Goal: Transaction & Acquisition: Book appointment/travel/reservation

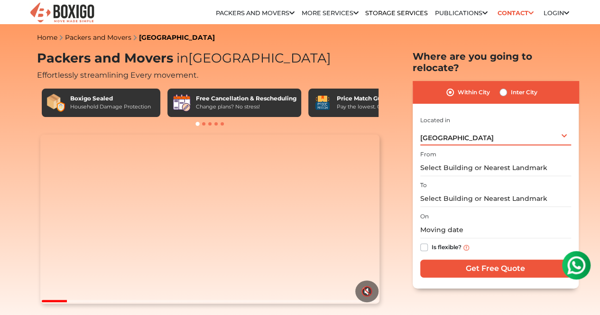
click at [517, 131] on div "Bengaluru Select City Bangalore Bengaluru Bhopal Bhubaneswar Chennai Coimbatore…" at bounding box center [495, 136] width 151 height 20
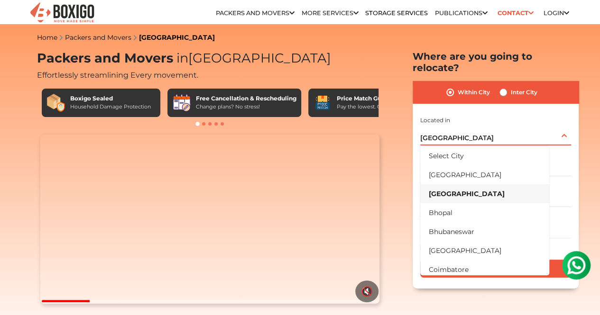
click at [517, 131] on div "Bengaluru Select City Bangalore Bengaluru Bhopal Bhubaneswar Chennai Coimbatore…" at bounding box center [495, 136] width 151 height 20
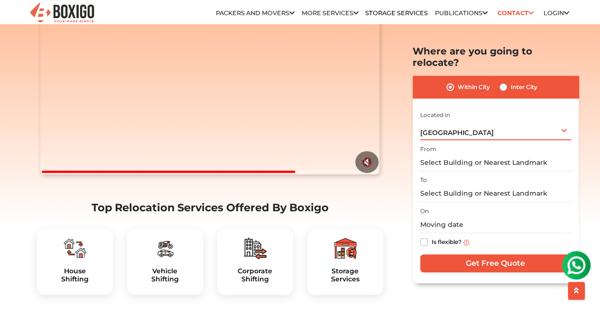
scroll to position [190, 0]
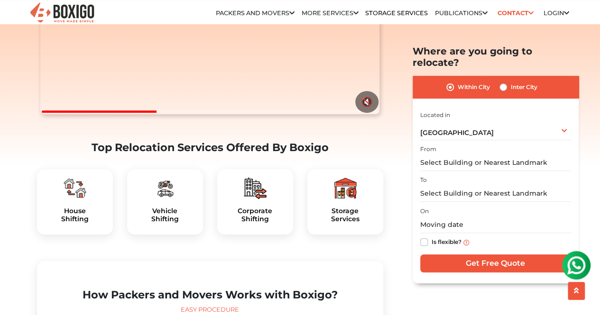
click at [74, 226] on div "House Shifting" at bounding box center [75, 201] width 76 height 65
click at [72, 223] on h5 "House Shifting" at bounding box center [75, 215] width 61 height 16
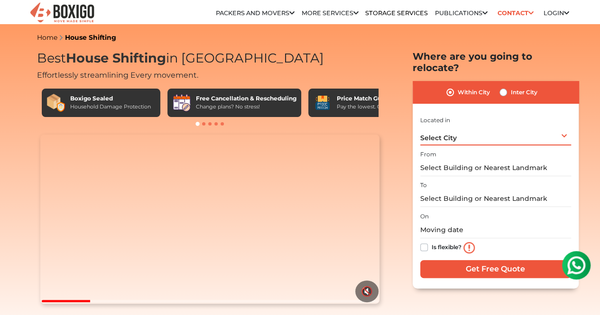
click at [452, 126] on div "Select City Select City [GEOGRAPHIC_DATA] [GEOGRAPHIC_DATA] [GEOGRAPHIC_DATA] […" at bounding box center [495, 136] width 151 height 20
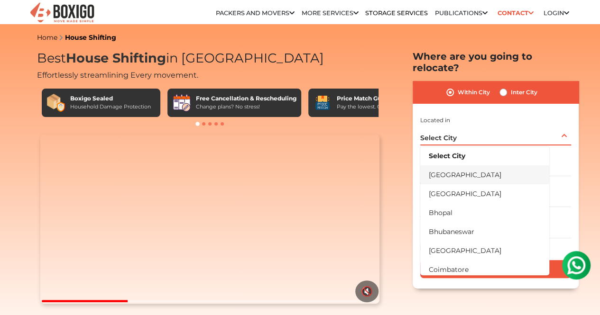
click at [468, 170] on li "[GEOGRAPHIC_DATA]" at bounding box center [484, 174] width 129 height 19
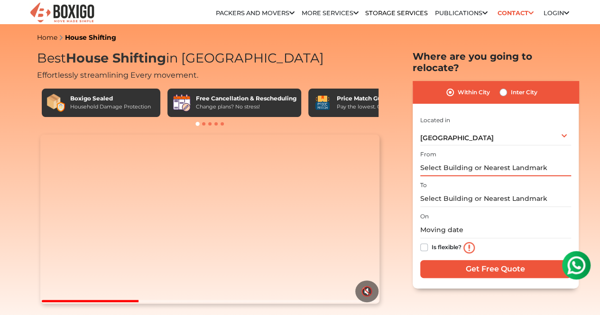
click at [469, 160] on input "text" at bounding box center [495, 168] width 151 height 17
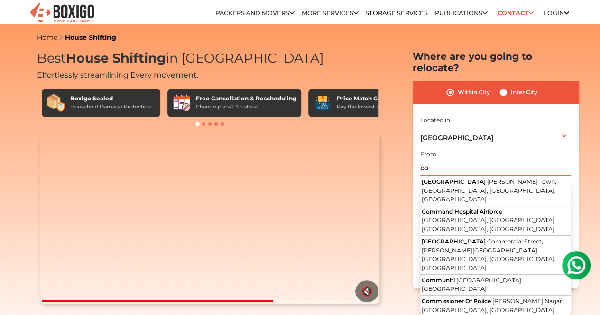
type input "c"
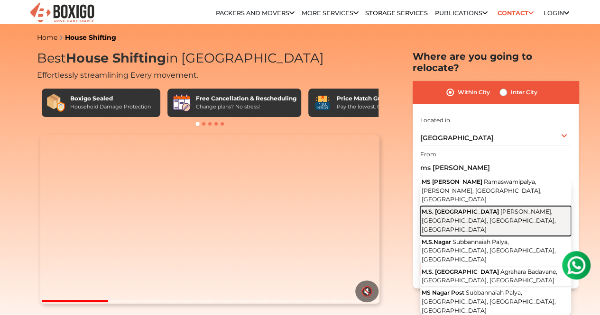
click at [493, 208] on span "[PERSON_NAME], [GEOGRAPHIC_DATA], [GEOGRAPHIC_DATA], [GEOGRAPHIC_DATA]" at bounding box center [489, 220] width 134 height 25
type input "M.S. [GEOGRAPHIC_DATA], [GEOGRAPHIC_DATA], [GEOGRAPHIC_DATA], [GEOGRAPHIC_DATA]…"
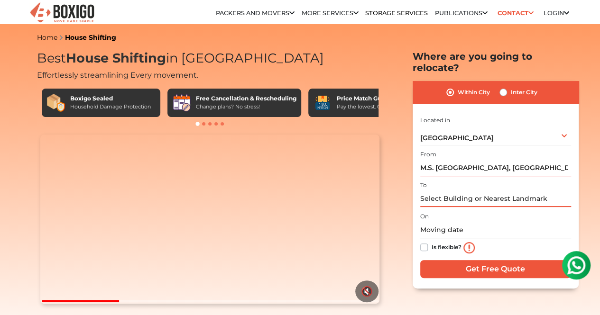
click at [489, 193] on input "text" at bounding box center [495, 199] width 151 height 17
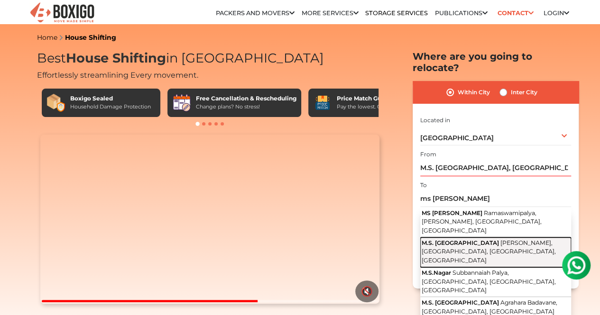
click at [473, 239] on span "[PERSON_NAME], [GEOGRAPHIC_DATA], [GEOGRAPHIC_DATA], [GEOGRAPHIC_DATA]" at bounding box center [489, 251] width 134 height 25
type input "M.S. [GEOGRAPHIC_DATA], [GEOGRAPHIC_DATA], [GEOGRAPHIC_DATA], [GEOGRAPHIC_DATA]…"
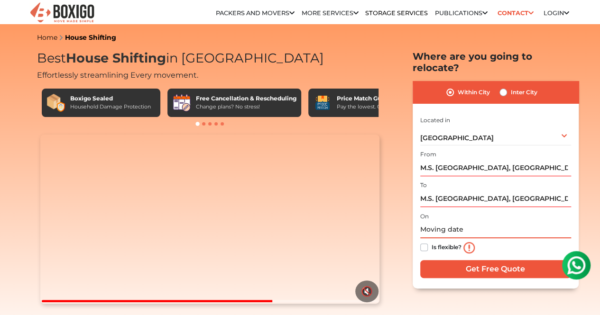
click at [473, 223] on input "text" at bounding box center [495, 230] width 151 height 17
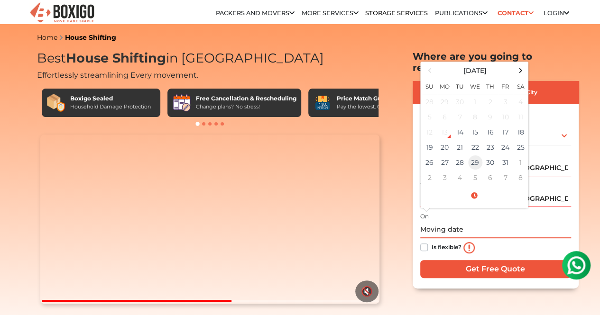
click at [474, 155] on td "29" at bounding box center [474, 162] width 15 height 15
type input "[DATE] 12:00 AM"
click at [494, 238] on div "Is flexible?" at bounding box center [495, 247] width 151 height 19
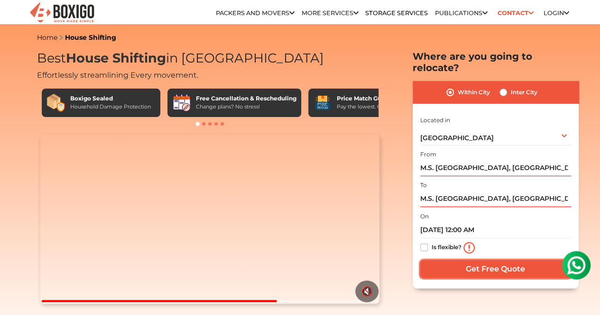
click at [490, 263] on input "Get Free Quote" at bounding box center [495, 269] width 151 height 18
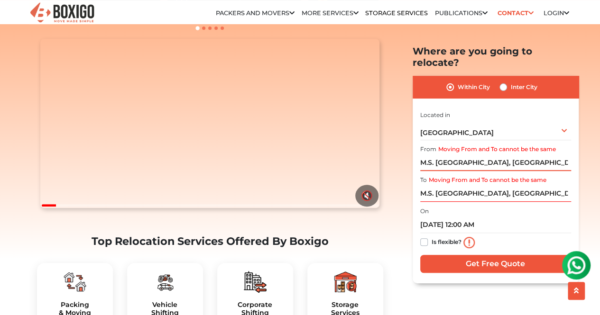
scroll to position [95, 0]
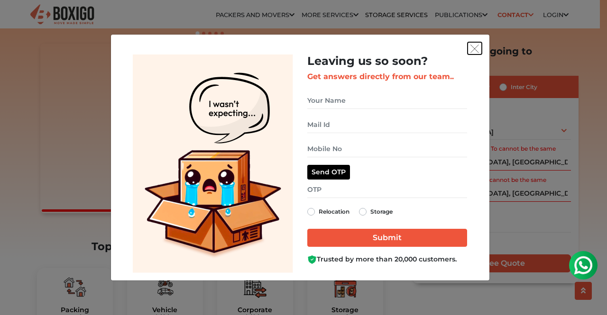
click at [475, 51] on img "get free quote dialog" at bounding box center [474, 49] width 9 height 9
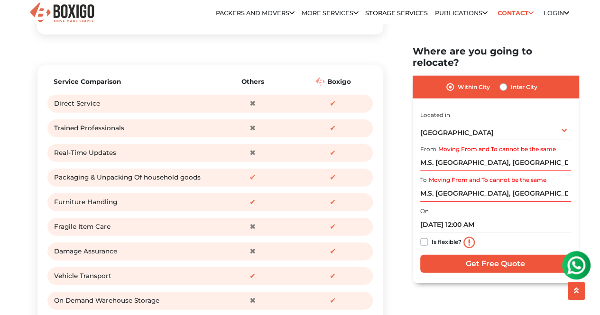
scroll to position [1016, 0]
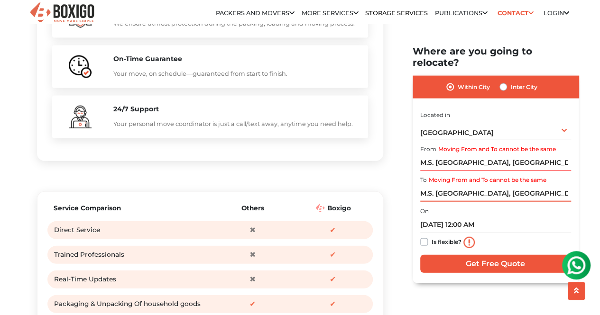
click at [504, 185] on input "M.S. [GEOGRAPHIC_DATA], [GEOGRAPHIC_DATA], [GEOGRAPHIC_DATA], [GEOGRAPHIC_DATA]…" at bounding box center [495, 193] width 151 height 17
drag, startPoint x: 460, startPoint y: 183, endPoint x: 355, endPoint y: 174, distance: 105.7
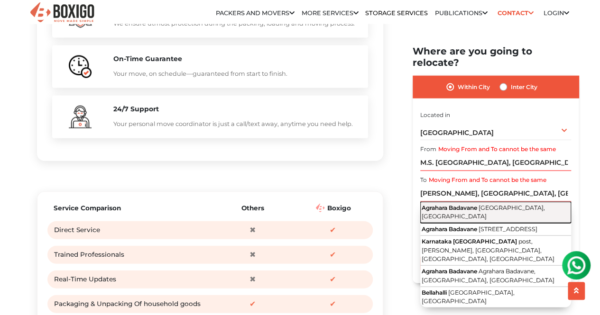
click at [508, 204] on span "[GEOGRAPHIC_DATA], [GEOGRAPHIC_DATA]" at bounding box center [483, 212] width 123 height 16
type input "Agrahara Badavane, [GEOGRAPHIC_DATA], [GEOGRAPHIC_DATA]"
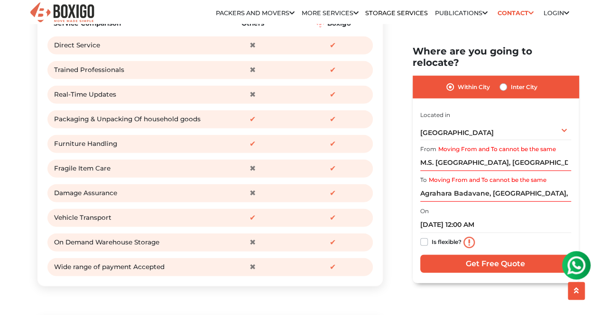
scroll to position [1206, 0]
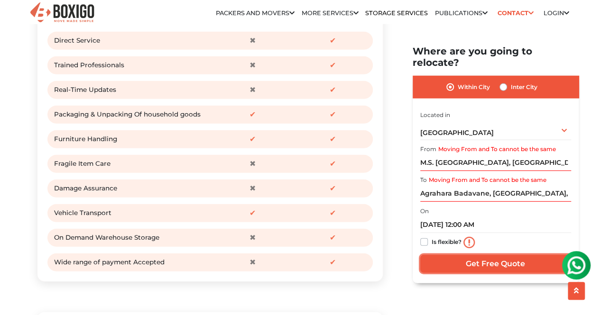
click at [496, 255] on input "Get Free Quote" at bounding box center [495, 264] width 151 height 18
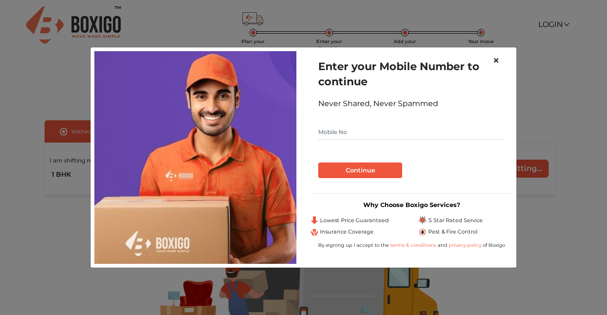
click at [498, 60] on span "×" at bounding box center [496, 61] width 7 height 14
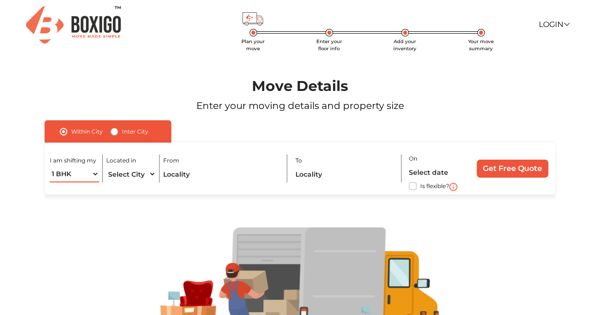
click at [92, 174] on select "1 BHK 2 BHK 3 BHK 3 + BHK FEW ITEMS" at bounding box center [74, 174] width 49 height 17
click at [117, 180] on select "Select City Bangalore Bengaluru Bhopal Bhubaneswar Chennai Coimbatore Cuttack D…" at bounding box center [130, 174] width 49 height 17
select select "[GEOGRAPHIC_DATA]"
click at [106, 166] on select "Select City Bangalore Bengaluru Bhopal Bhubaneswar Chennai Coimbatore Cuttack D…" at bounding box center [130, 174] width 49 height 17
click at [203, 174] on input "text" at bounding box center [221, 174] width 117 height 17
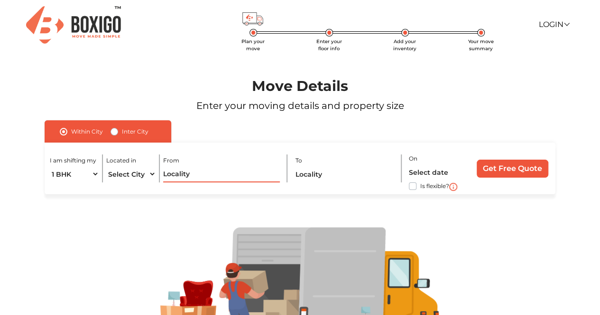
paste input "ms nagar agrahara bangalore"
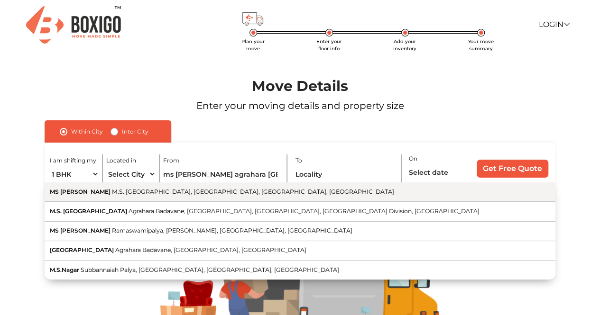
click at [273, 190] on button "MS nagar M.S. Nagar, Agrahara Badavane, Bengaluru, Karnataka" at bounding box center [300, 192] width 511 height 19
type input "MS nagar, M.S. Nagar, Agrahara Badavane, Bengaluru, Karnataka"
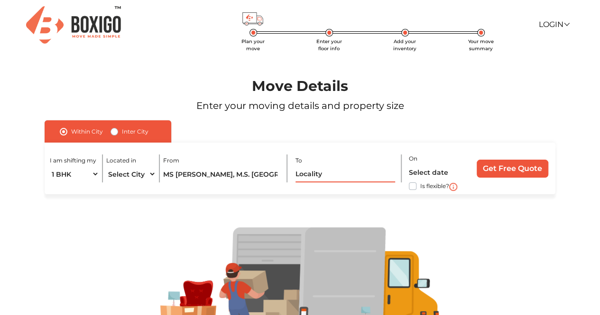
click at [332, 172] on input "text" at bounding box center [345, 174] width 100 height 17
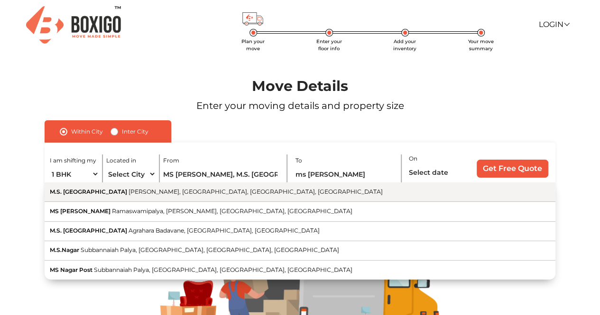
click at [238, 189] on button "M.S. [GEOGRAPHIC_DATA], [GEOGRAPHIC_DATA], [GEOGRAPHIC_DATA], [GEOGRAPHIC_DATA]" at bounding box center [300, 192] width 511 height 19
type input "M.S. [GEOGRAPHIC_DATA], [GEOGRAPHIC_DATA], [GEOGRAPHIC_DATA], [GEOGRAPHIC_DATA]…"
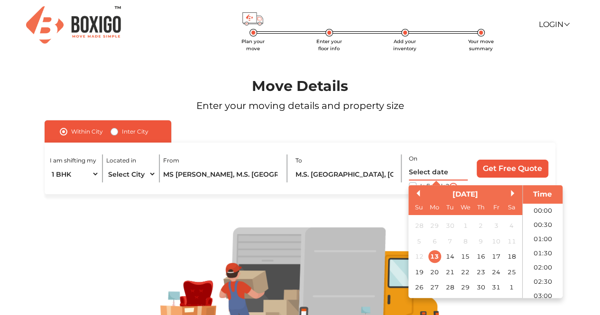
click at [431, 173] on input "text" at bounding box center [438, 172] width 59 height 17
click at [462, 286] on div "29" at bounding box center [464, 288] width 13 height 13
click at [540, 248] on li "08:00" at bounding box center [542, 249] width 40 height 14
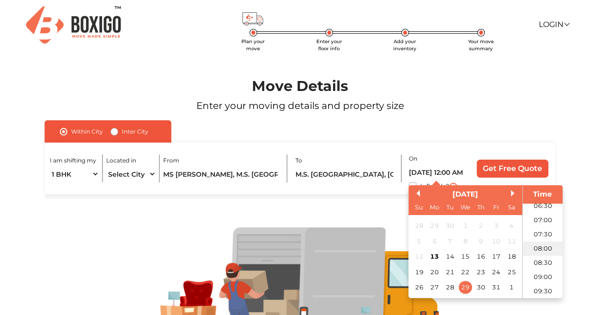
type input "29/10/2025 8:00 AM"
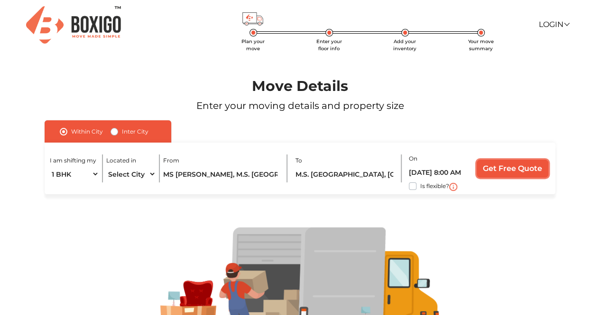
click at [504, 168] on input "Get Free Quote" at bounding box center [513, 169] width 72 height 18
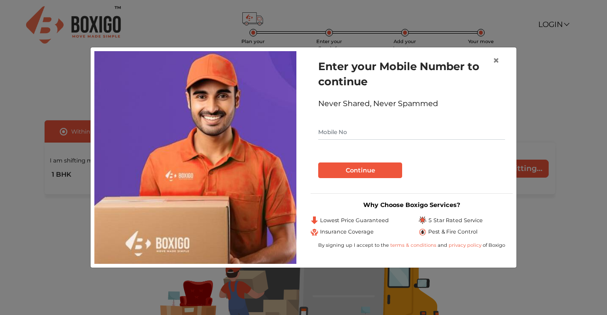
click at [445, 120] on form "Enter your Mobile Number to continue Never Shared, Never Spammed Continue" at bounding box center [411, 118] width 187 height 119
click at [435, 130] on input "text" at bounding box center [411, 132] width 187 height 15
type input "9488001798"
click at [386, 171] on button "Continue" at bounding box center [360, 171] width 84 height 16
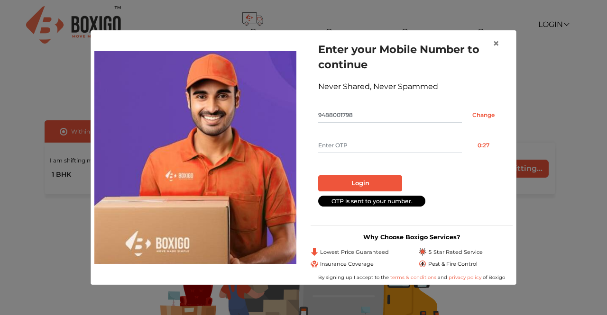
click at [393, 147] on input "text" at bounding box center [390, 145] width 144 height 15
click at [393, 146] on input "text" at bounding box center [390, 145] width 144 height 15
type input "2345"
click at [388, 181] on button "Login" at bounding box center [360, 183] width 84 height 16
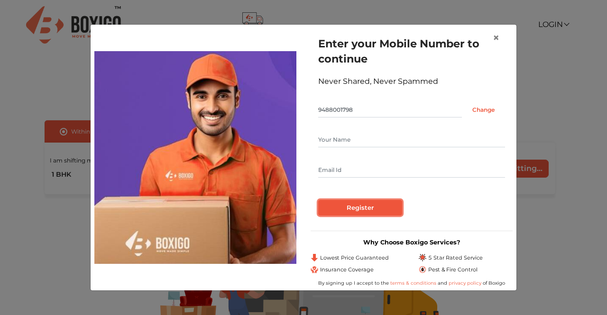
click at [376, 207] on input "Register" at bounding box center [360, 208] width 84 height 16
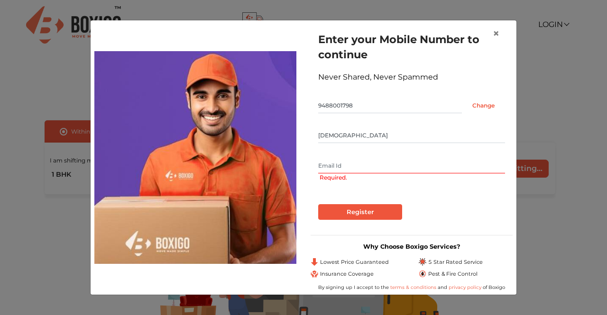
type input "vishnu"
click at [394, 168] on input "text" at bounding box center [411, 165] width 187 height 15
type input "n"
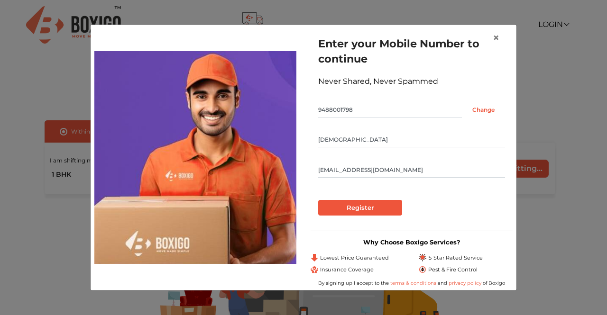
type input "visuninja@gmail.com"
click at [385, 210] on input "Register" at bounding box center [360, 208] width 84 height 16
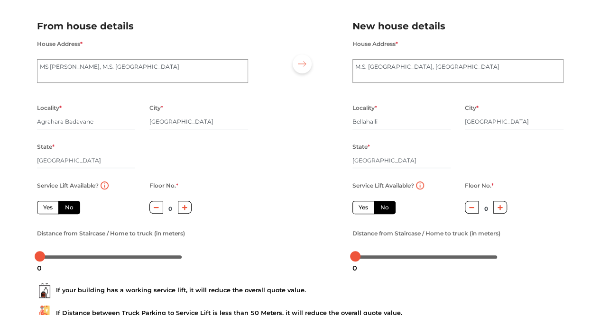
scroll to position [95, 0]
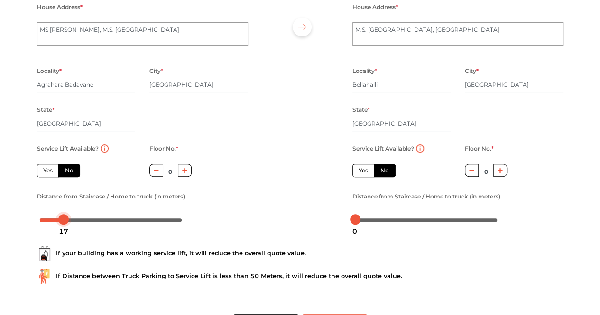
drag, startPoint x: 40, startPoint y: 220, endPoint x: 64, endPoint y: 222, distance: 23.9
click at [64, 222] on div at bounding box center [63, 219] width 10 height 10
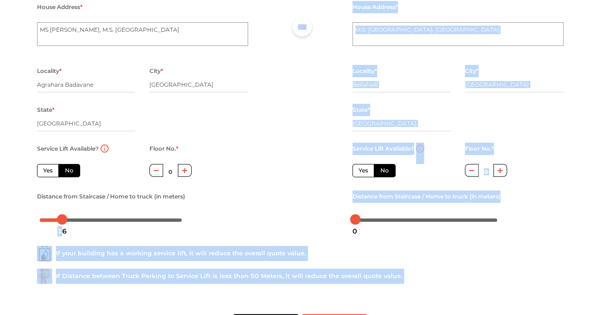
drag, startPoint x: 62, startPoint y: 224, endPoint x: 46, endPoint y: 224, distance: 16.1
click at [46, 220] on body "Plan your move Enter your floor info Add your inventory Your move summary My Mo…" at bounding box center [300, 62] width 600 height 315
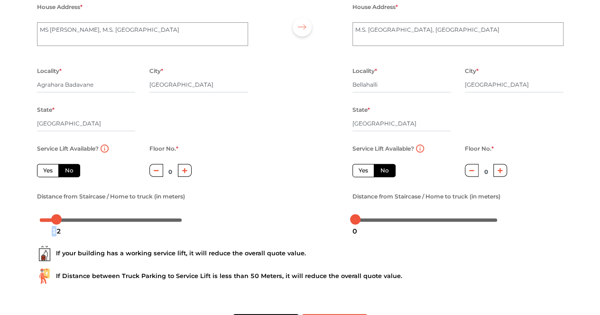
drag, startPoint x: 62, startPoint y: 223, endPoint x: 56, endPoint y: 224, distance: 5.7
click at [56, 224] on div "12" at bounding box center [56, 231] width 17 height 16
click at [17, 238] on div "Plan your move Enter your floor info Add your inventory Your move summary My Mo…" at bounding box center [300, 128] width 600 height 447
click at [185, 172] on icon "button" at bounding box center [184, 170] width 5 height 5
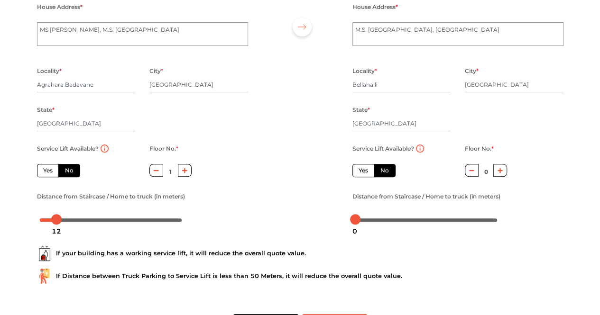
type input "2"
click at [501, 174] on icon "button" at bounding box center [499, 171] width 5 height 6
type input "3"
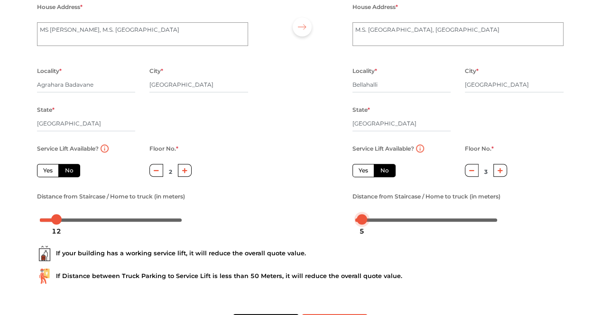
drag, startPoint x: 355, startPoint y: 220, endPoint x: 362, endPoint y: 225, distance: 8.8
click at [362, 220] on body "Plan your move Enter your floor info Add your inventory Your move summary My Mo…" at bounding box center [300, 62] width 600 height 315
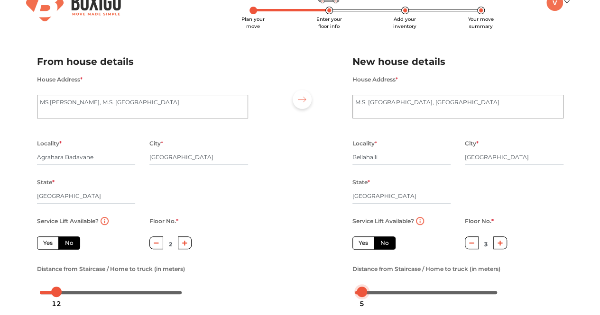
scroll to position [0, 0]
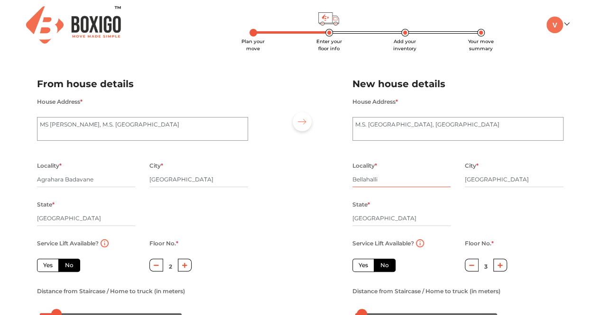
click at [400, 184] on input "Bellahalli" at bounding box center [401, 179] width 99 height 15
drag, startPoint x: 400, startPoint y: 182, endPoint x: 324, endPoint y: 183, distance: 75.9
click at [324, 183] on div "From house details House Address * MS nagar, M.S. Nagar Locality * Agrahara Bad…" at bounding box center [300, 195] width 541 height 261
drag, startPoint x: 106, startPoint y: 178, endPoint x: 0, endPoint y: 173, distance: 106.3
click at [0, 173] on div "Plan your move Enter your floor info Add your inventory Your move summary My Mo…" at bounding box center [300, 223] width 600 height 447
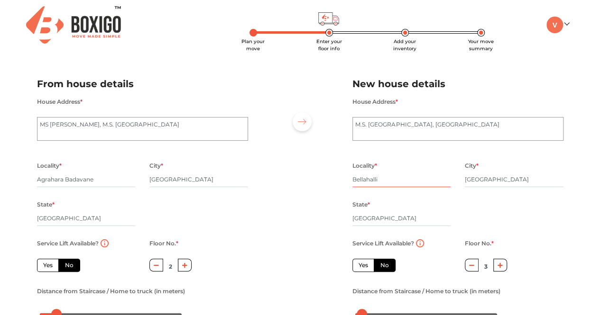
drag, startPoint x: 363, startPoint y: 182, endPoint x: 288, endPoint y: 182, distance: 75.4
click at [288, 182] on div "From house details House Address * MS nagar, M.S. Nagar Locality * Agrahara Bad…" at bounding box center [300, 195] width 541 height 261
paste input "Agrahara Badavane"
type input "Agrahara Badavane"
click at [299, 190] on div at bounding box center [300, 195] width 90 height 261
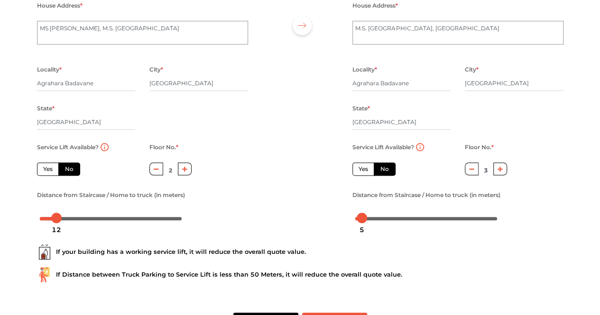
scroll to position [133, 0]
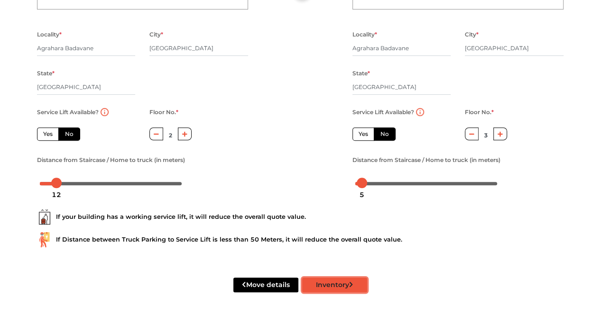
click at [318, 283] on button "Inventory" at bounding box center [334, 285] width 65 height 15
radio input "true"
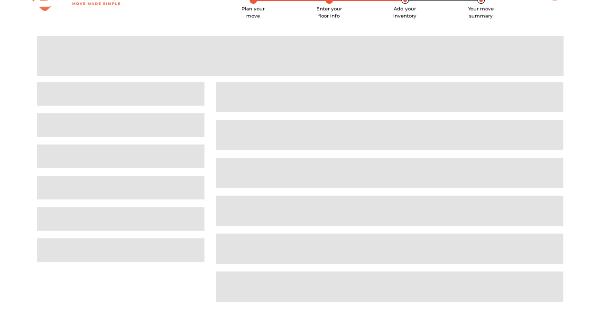
scroll to position [8, 0]
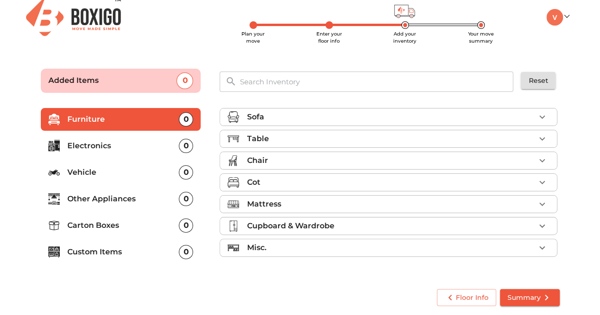
click at [145, 148] on p "Electronics" at bounding box center [123, 145] width 112 height 11
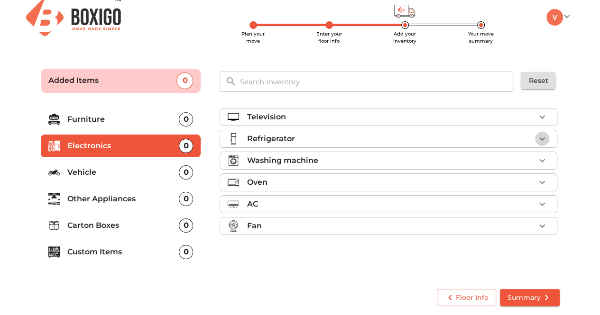
click at [541, 138] on icon "button" at bounding box center [542, 138] width 6 height 3
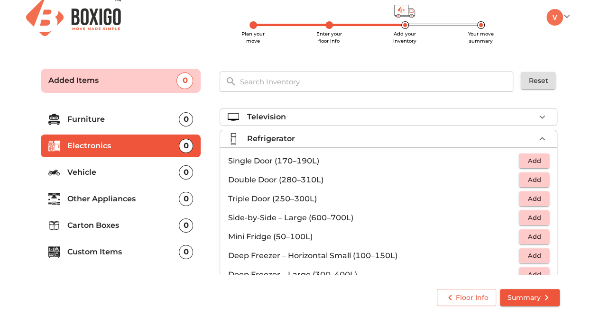
click at [532, 158] on span "Add" at bounding box center [533, 161] width 21 height 11
click at [539, 136] on icon "button" at bounding box center [541, 138] width 11 height 11
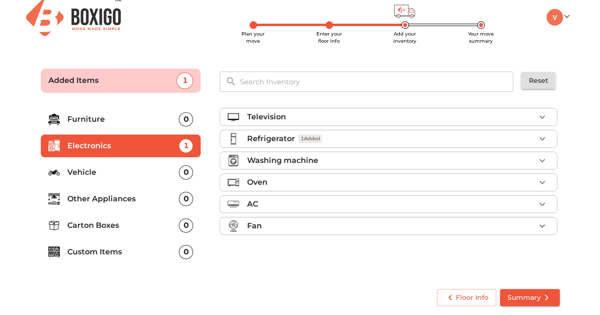
click at [541, 157] on icon "button" at bounding box center [541, 160] width 11 height 11
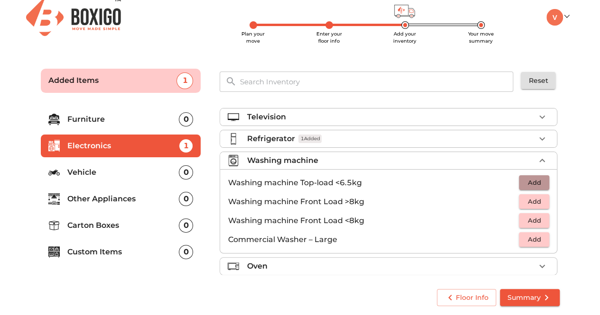
click at [523, 180] on span "Add" at bounding box center [533, 182] width 21 height 11
click at [536, 158] on icon "button" at bounding box center [541, 160] width 11 height 11
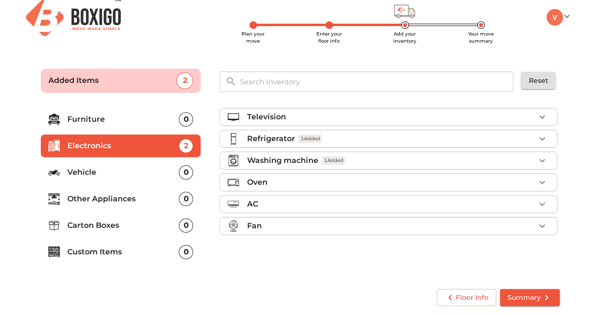
click at [136, 116] on p "Furniture" at bounding box center [123, 119] width 112 height 11
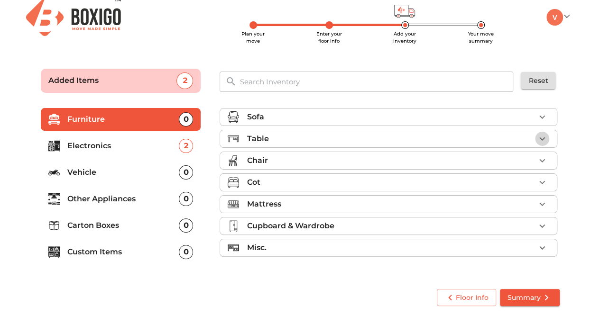
click at [540, 136] on icon "button" at bounding box center [541, 138] width 11 height 11
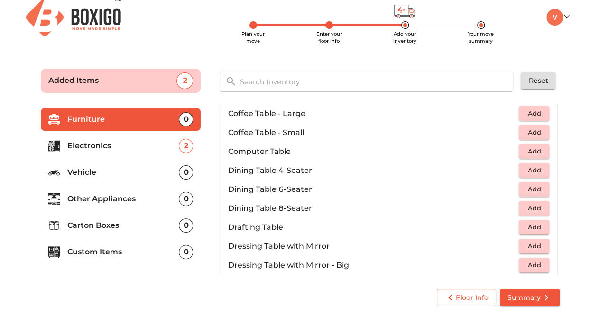
scroll to position [190, 0]
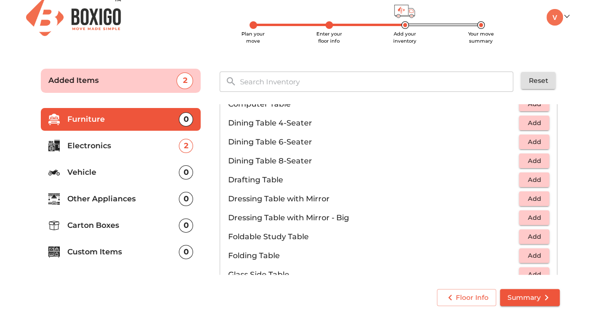
click at [523, 179] on span "Add" at bounding box center [533, 179] width 21 height 11
click at [523, 236] on span "Add" at bounding box center [533, 236] width 21 height 11
click at [510, 179] on icon "button" at bounding box center [513, 180] width 7 height 9
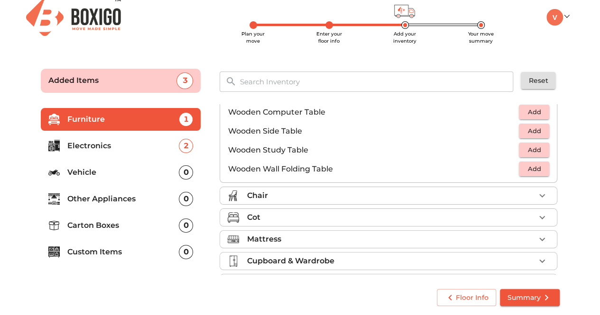
scroll to position [659, 0]
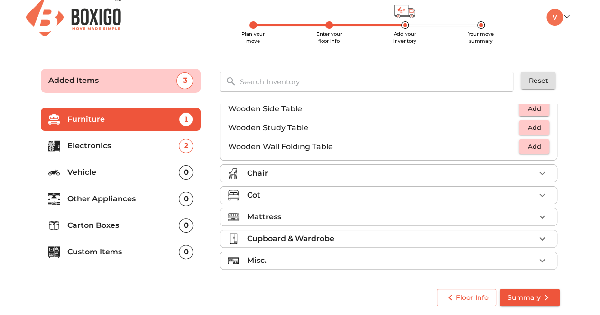
click at [536, 173] on icon "button" at bounding box center [541, 173] width 11 height 11
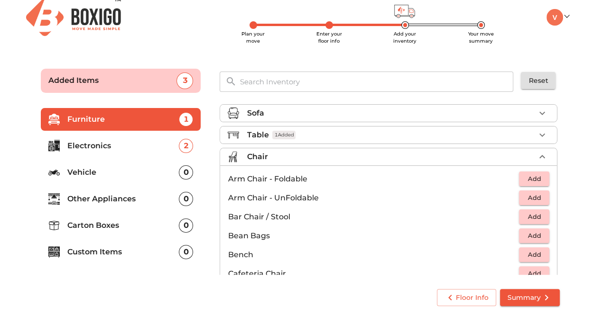
scroll to position [0, 0]
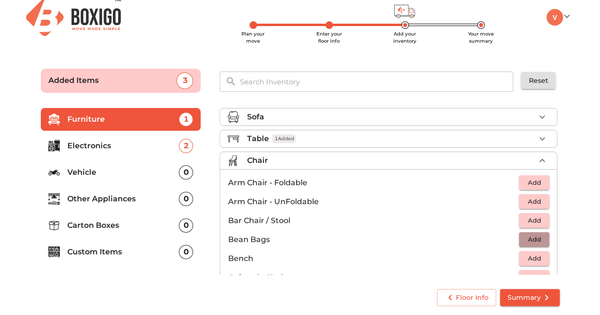
click at [533, 238] on span "Add" at bounding box center [533, 239] width 21 height 11
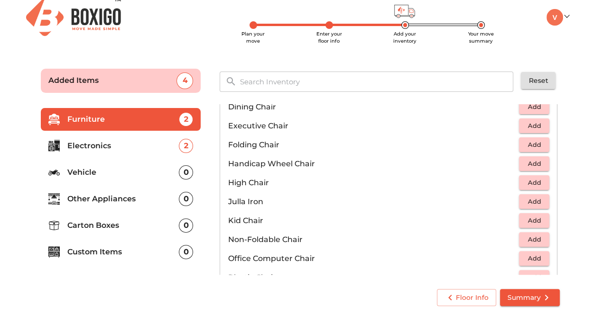
scroll to position [237, 0]
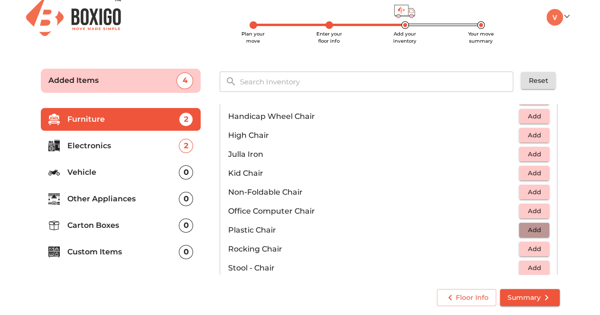
click at [535, 227] on span "Add" at bounding box center [533, 230] width 21 height 11
click at [536, 228] on icon "button" at bounding box center [541, 230] width 11 height 11
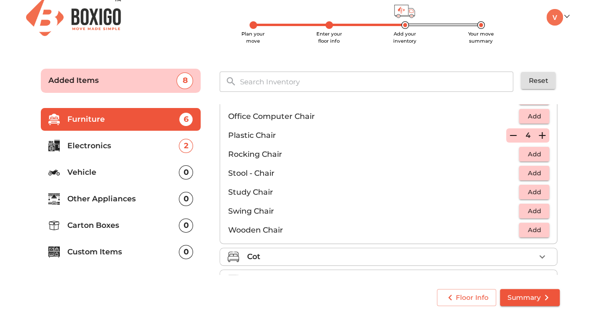
scroll to position [379, 0]
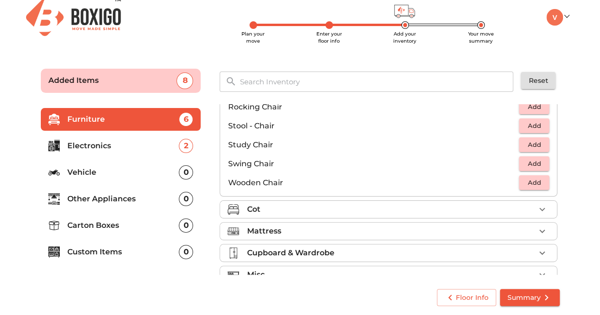
click at [512, 208] on div "Cot" at bounding box center [391, 209] width 288 height 11
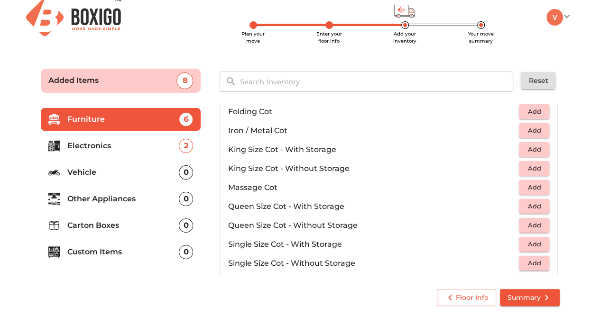
scroll to position [204, 0]
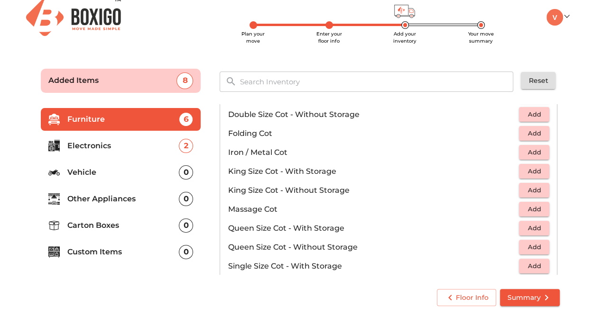
click at [523, 187] on span "Add" at bounding box center [533, 190] width 21 height 11
click at [523, 131] on span "Add" at bounding box center [533, 133] width 21 height 11
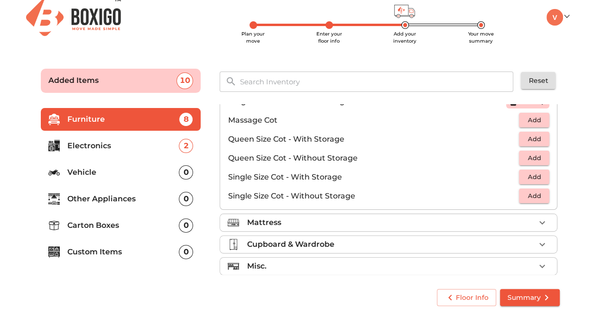
scroll to position [299, 0]
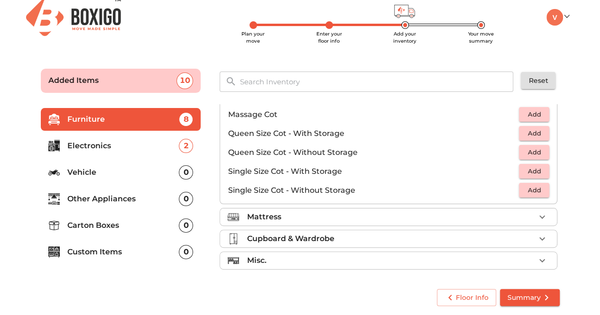
click at [474, 215] on div "Mattress" at bounding box center [391, 216] width 288 height 11
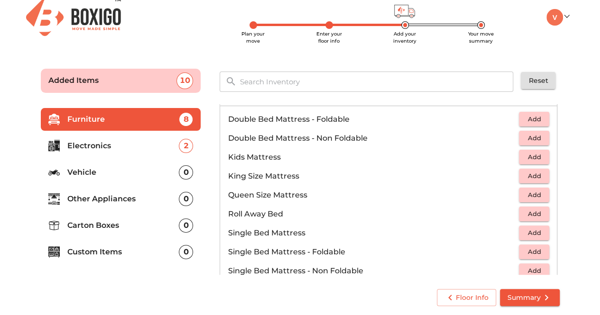
scroll to position [105, 0]
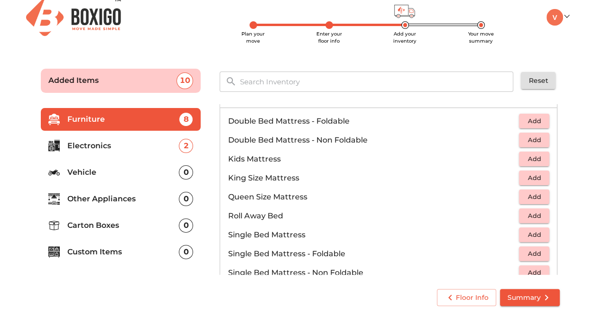
click at [523, 173] on span "Add" at bounding box center [533, 178] width 21 height 11
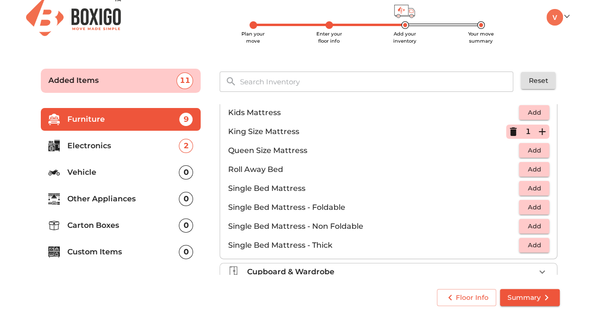
scroll to position [185, 0]
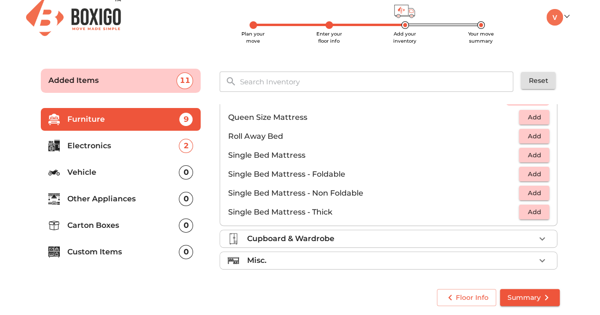
click at [425, 237] on div "Cupboard & Wardrobe" at bounding box center [391, 238] width 288 height 11
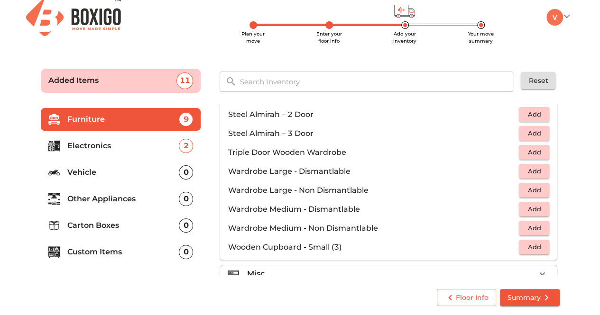
scroll to position [318, 0]
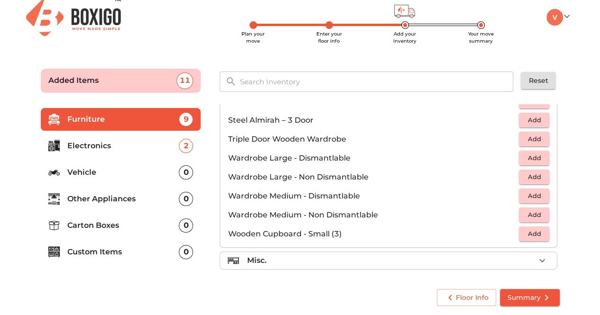
click at [359, 255] on div "Misc." at bounding box center [391, 260] width 288 height 11
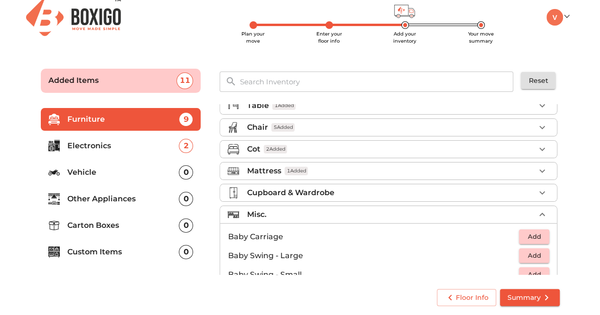
scroll to position [0, 0]
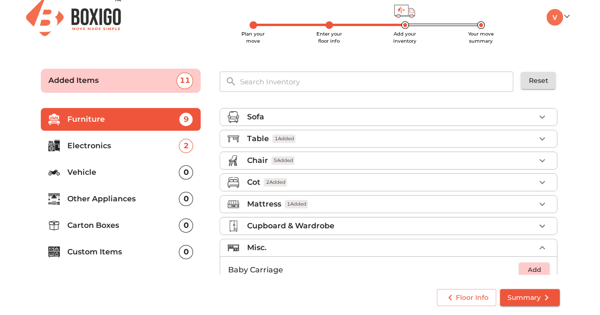
click at [125, 253] on p "Custom Items" at bounding box center [123, 252] width 112 height 11
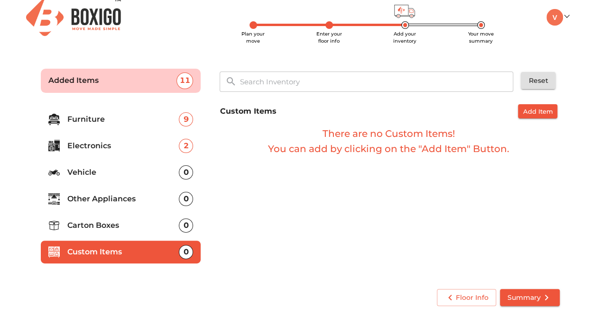
click at [108, 145] on p "Electronics" at bounding box center [123, 145] width 112 height 11
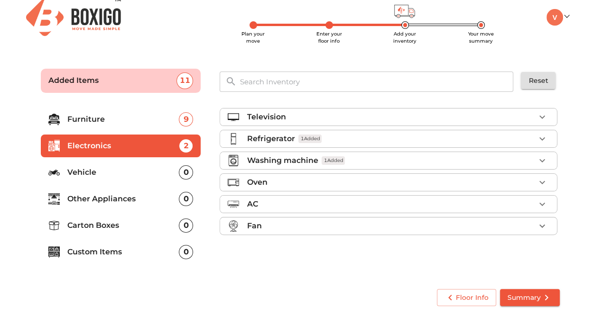
click at [145, 201] on p "Other Appliances" at bounding box center [123, 198] width 112 height 11
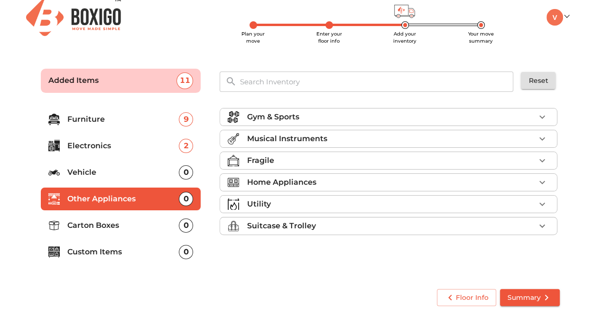
click at [332, 206] on div "Utility" at bounding box center [391, 204] width 288 height 11
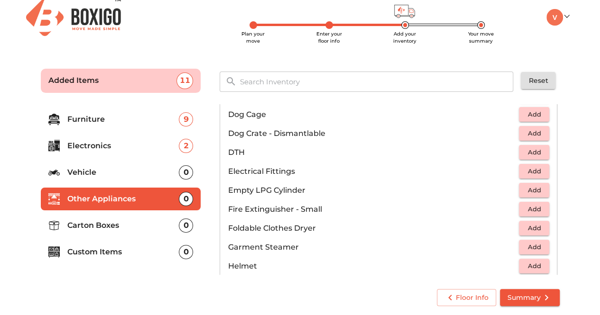
scroll to position [332, 0]
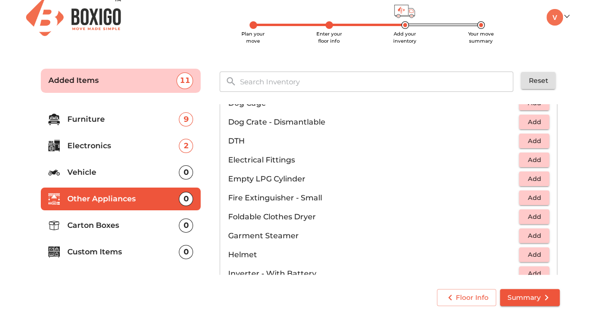
click at [523, 179] on span "Add" at bounding box center [533, 179] width 21 height 11
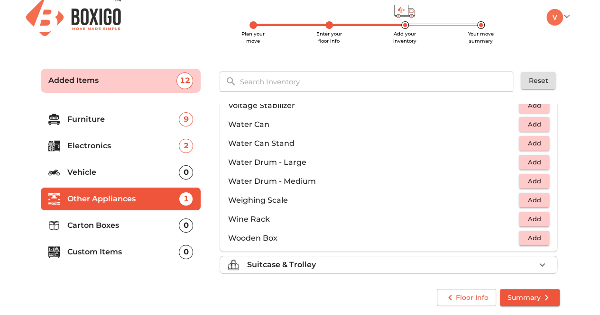
scroll to position [713, 0]
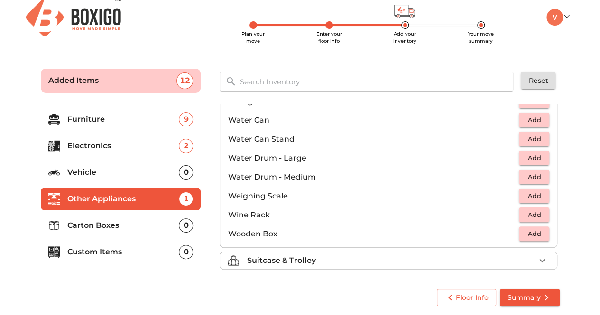
click at [137, 228] on p "Carton Boxes" at bounding box center [123, 225] width 112 height 11
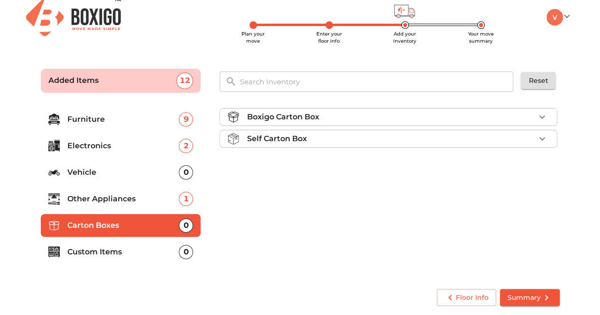
click at [472, 139] on div "Self Carton Box" at bounding box center [391, 138] width 288 height 11
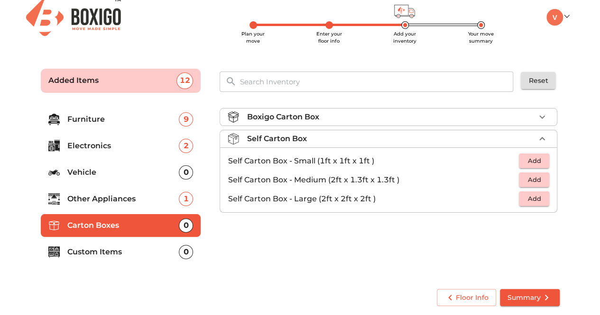
click at [470, 121] on div "Boxigo Carton Box" at bounding box center [391, 116] width 288 height 11
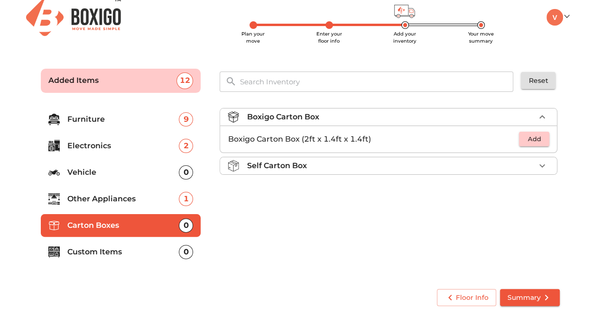
click at [527, 135] on span "Add" at bounding box center [533, 139] width 21 height 11
click at [541, 139] on icon "button" at bounding box center [541, 139] width 11 height 11
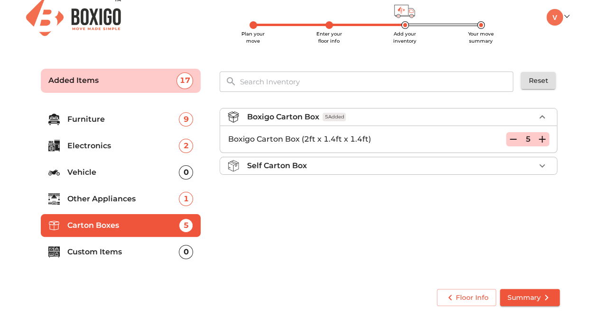
click at [541, 162] on icon "button" at bounding box center [541, 165] width 11 height 11
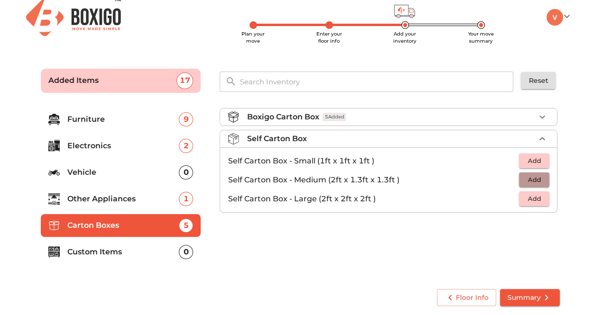
click at [522, 177] on button "Add" at bounding box center [534, 180] width 30 height 15
click at [543, 181] on icon "button" at bounding box center [541, 179] width 11 height 11
click at [537, 294] on span "Summary" at bounding box center [529, 298] width 45 height 12
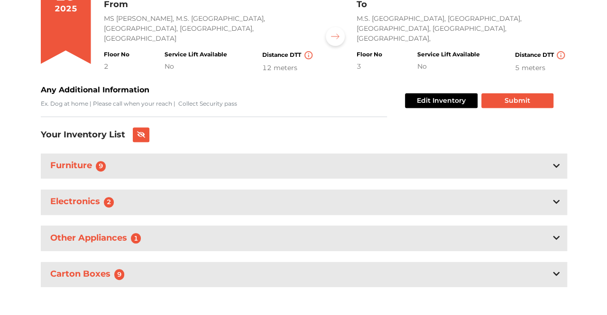
scroll to position [122, 0]
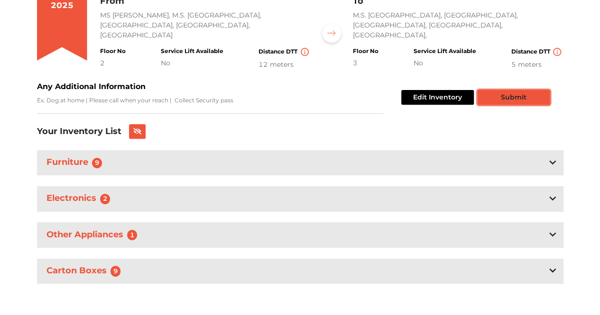
click at [502, 94] on button "Submit" at bounding box center [513, 97] width 72 height 15
